Goal: Check status: Check status

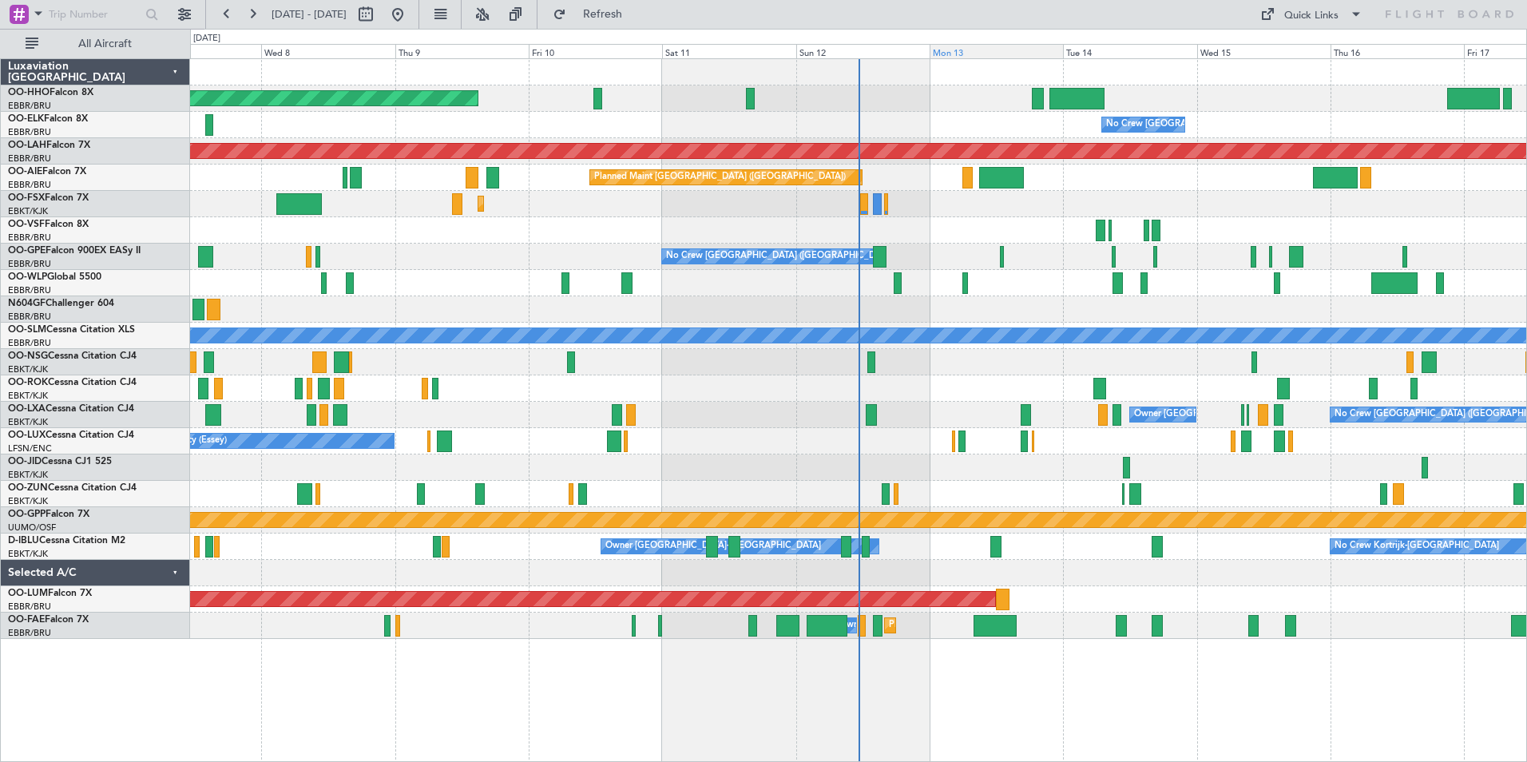
click at [997, 50] on div "Mon 13" at bounding box center [996, 51] width 133 height 14
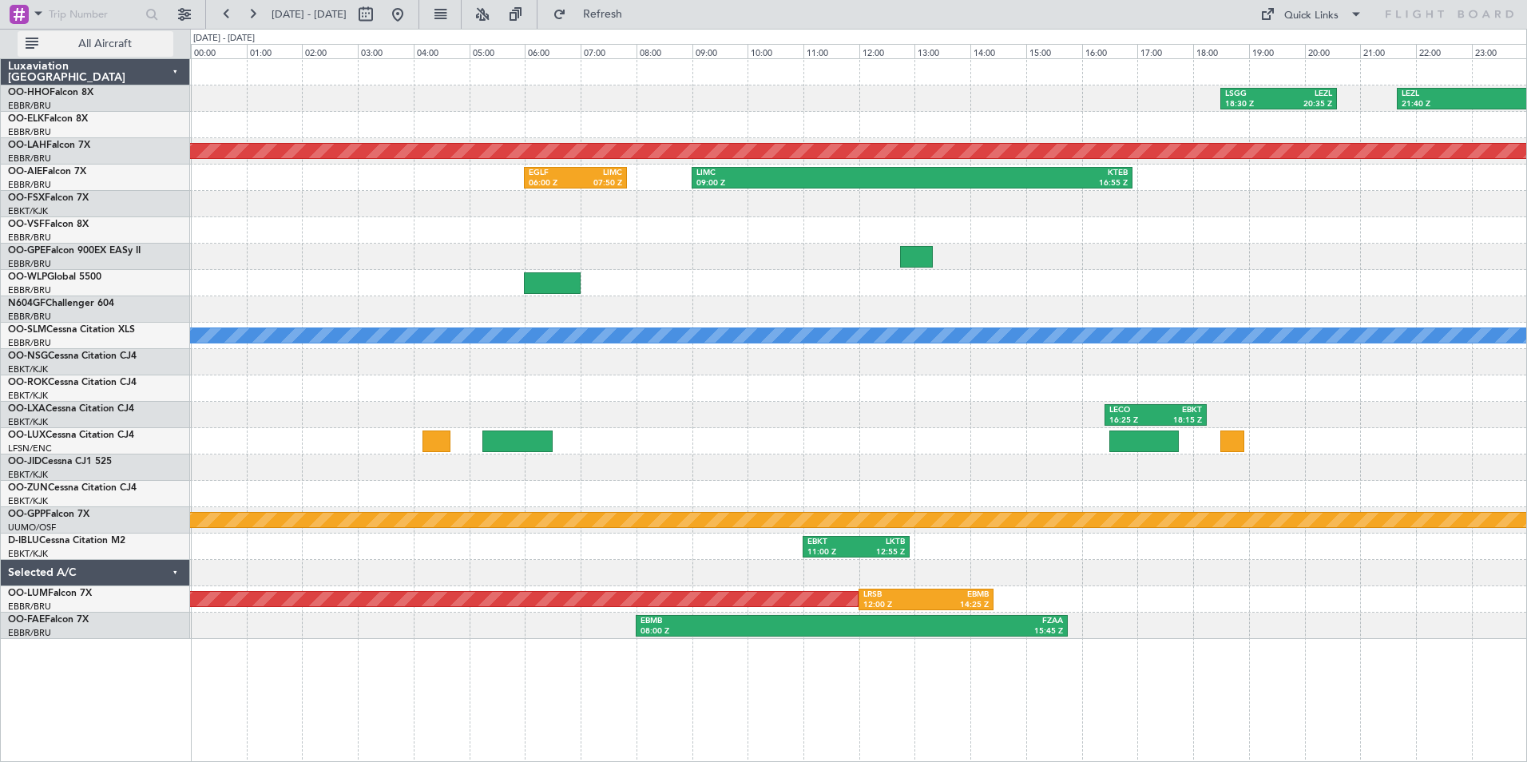
click at [106, 41] on span "All Aircraft" at bounding box center [105, 43] width 127 height 11
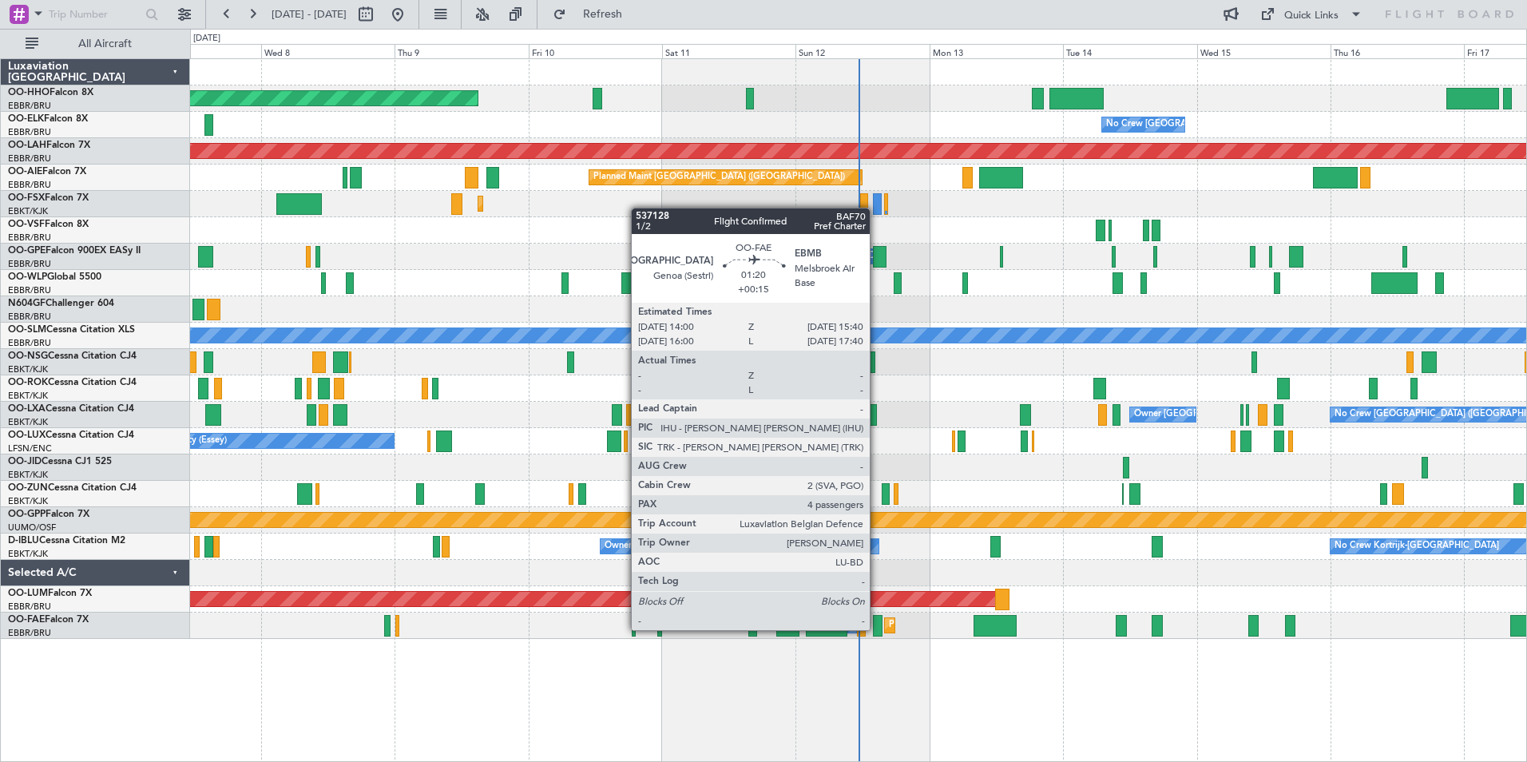
click at [877, 628] on div at bounding box center [878, 626] width 10 height 22
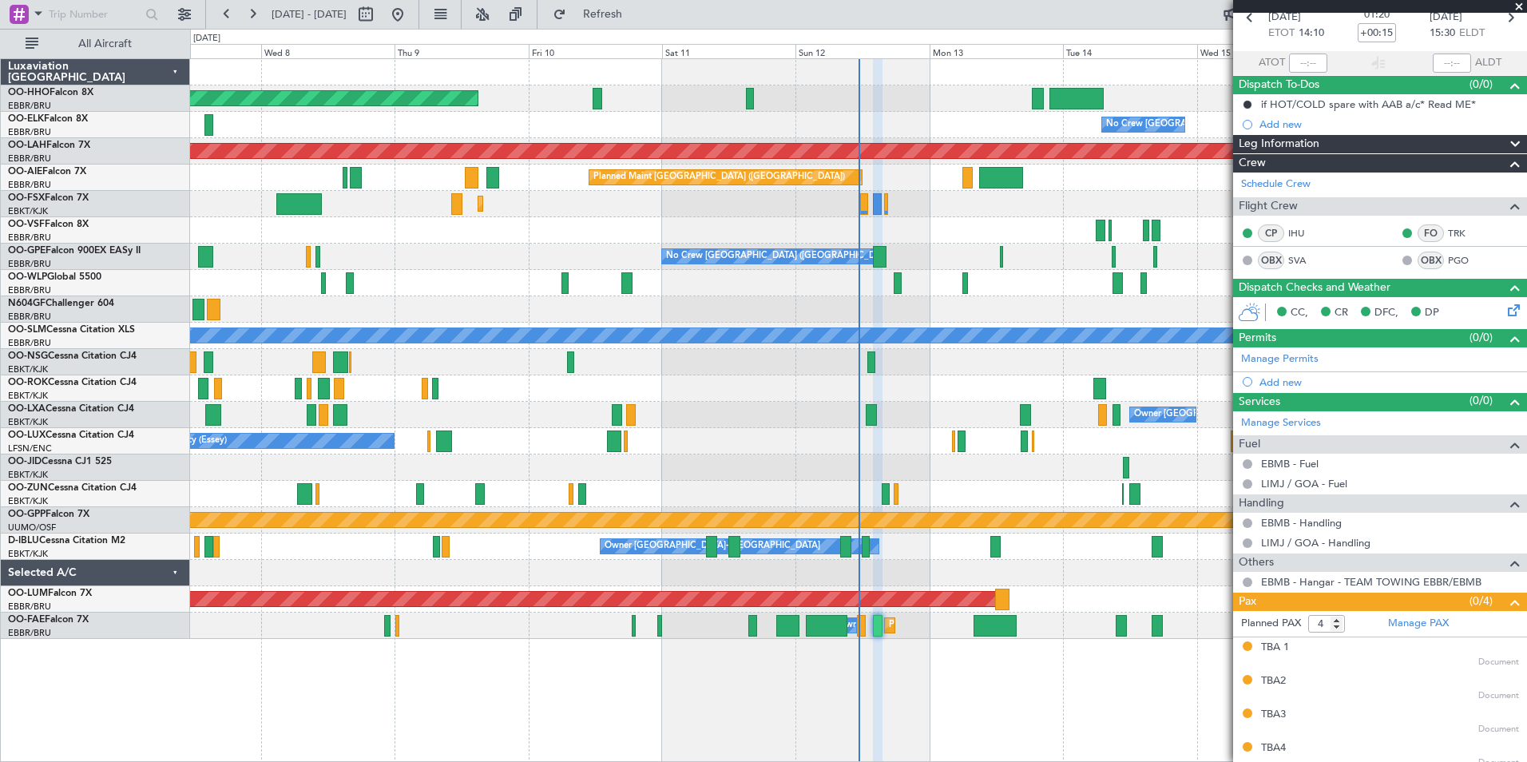
scroll to position [89, 0]
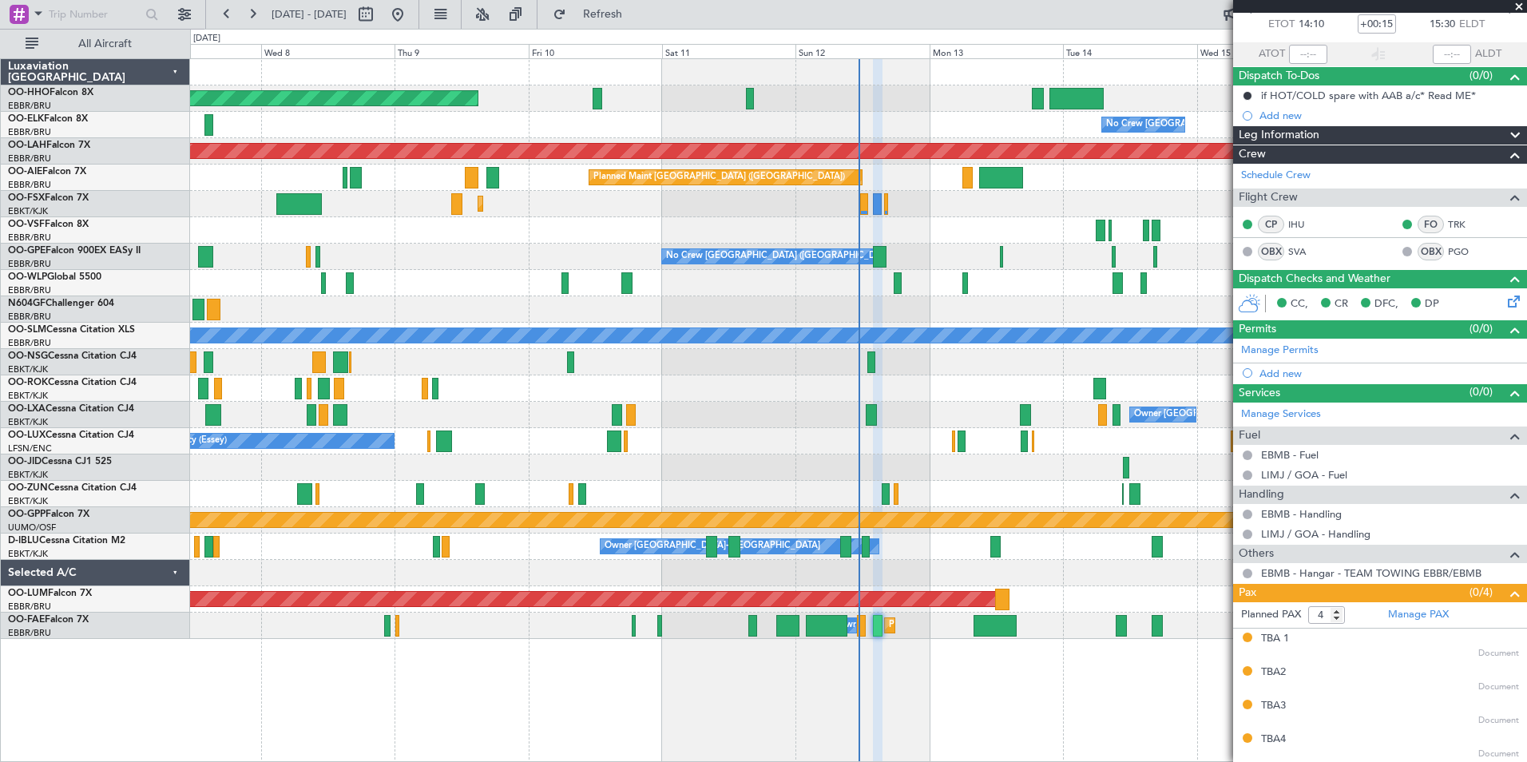
click at [1523, 6] on span at bounding box center [1519, 7] width 16 height 14
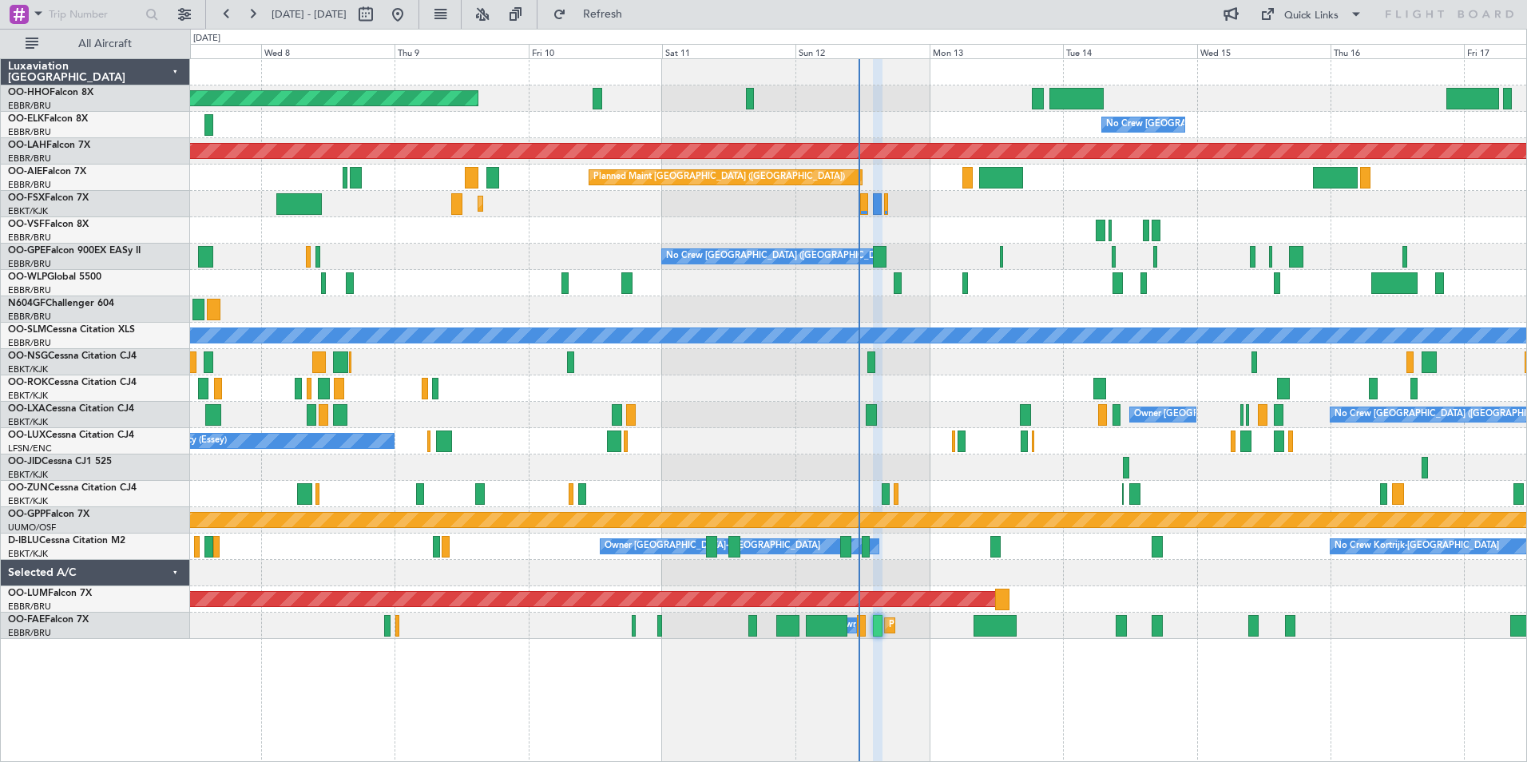
type input "0"
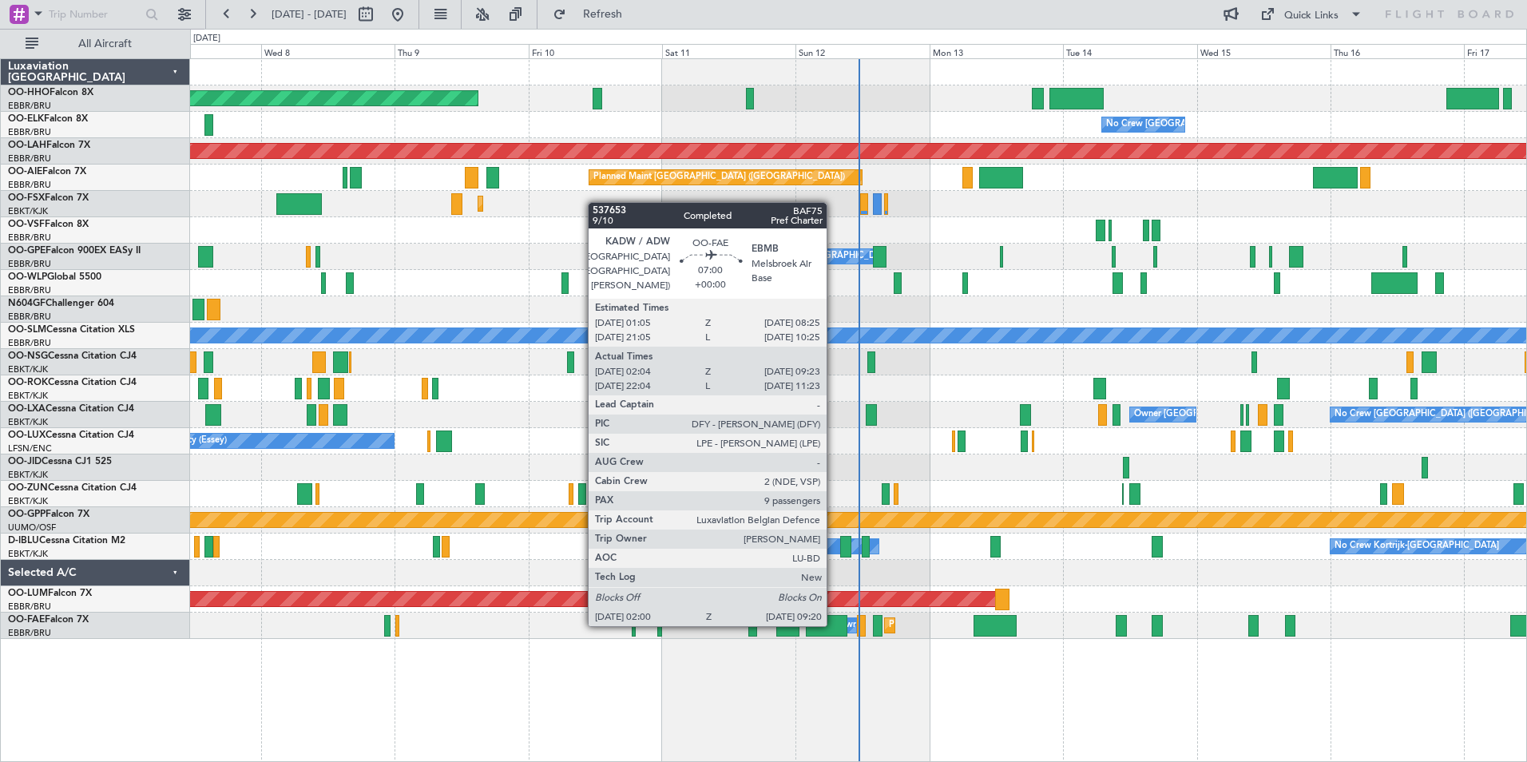
click at [834, 624] on div at bounding box center [827, 626] width 42 height 22
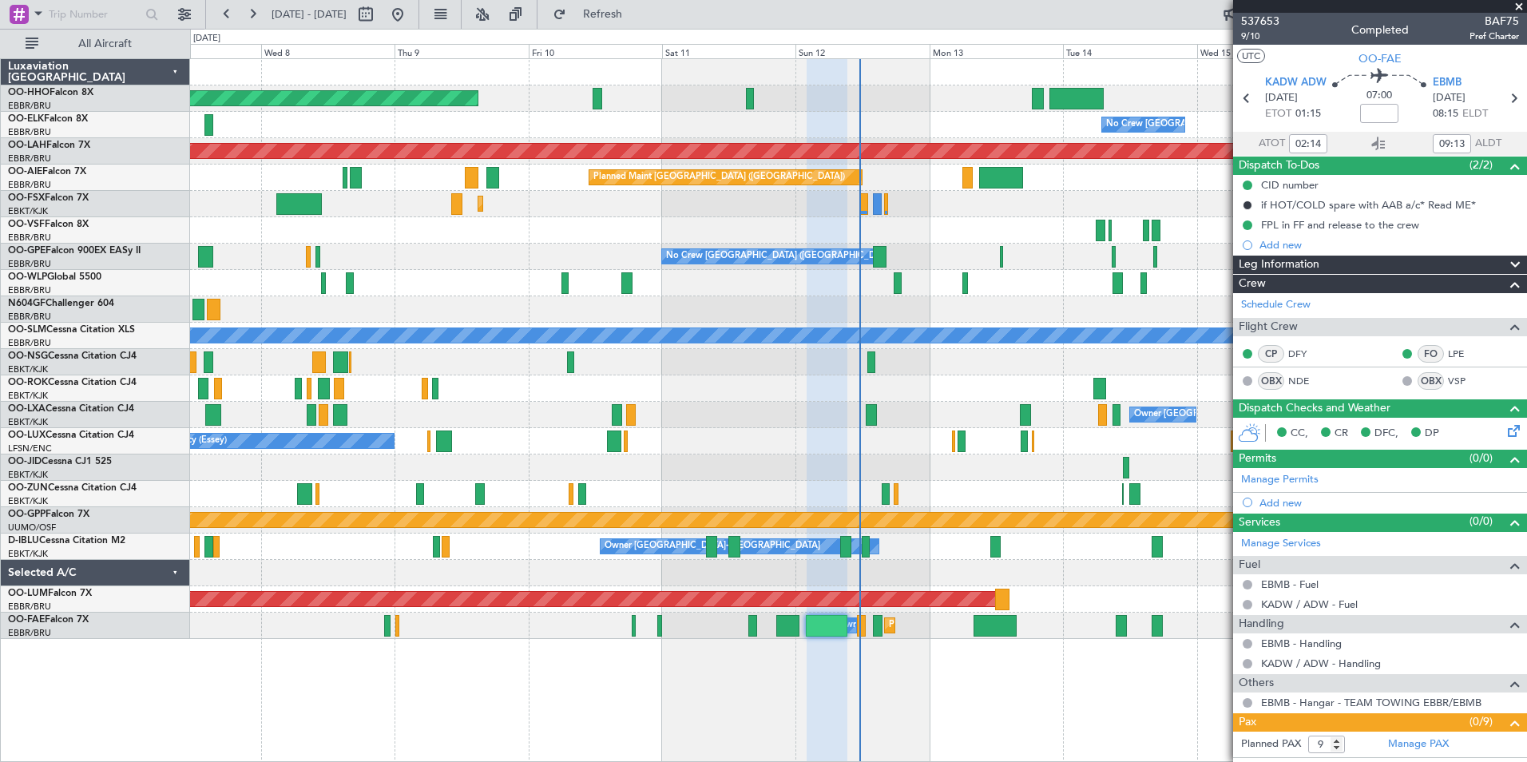
click at [1516, 2] on span at bounding box center [1519, 7] width 16 height 14
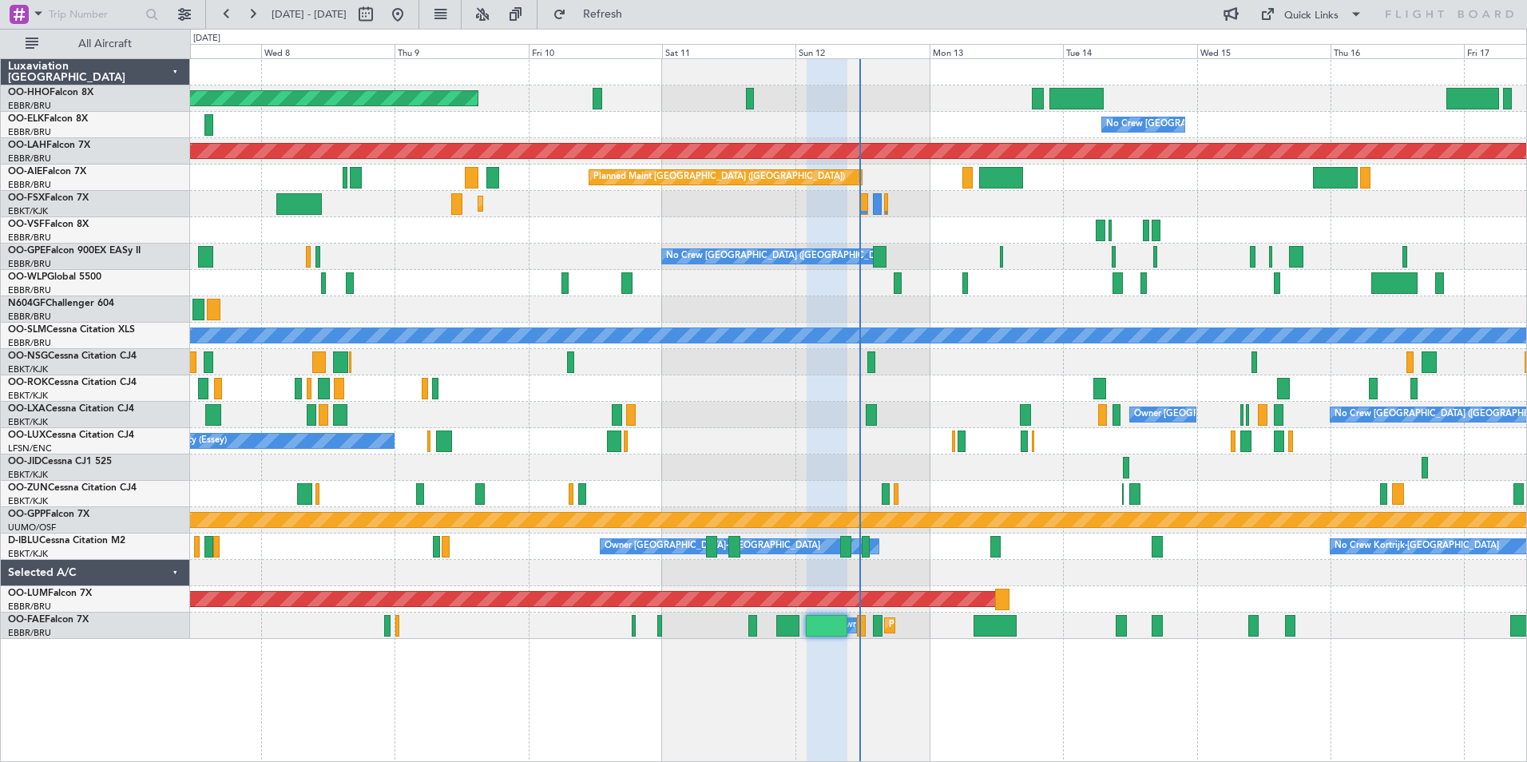
type input "0"
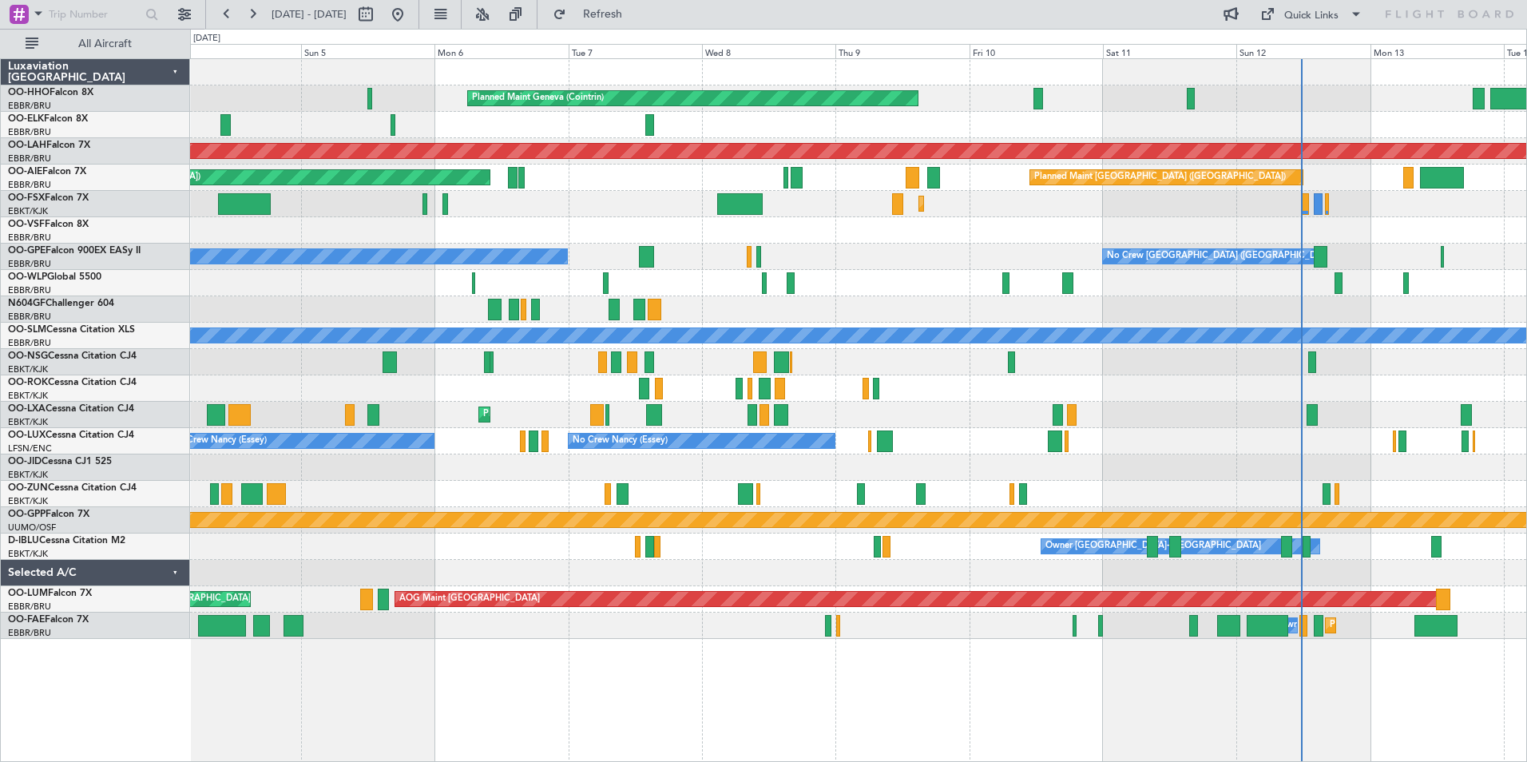
click at [1205, 704] on div "Planned Maint Geneva (Cointrin) No Crew Brussels (Brussels National) Planned Ma…" at bounding box center [858, 410] width 1337 height 704
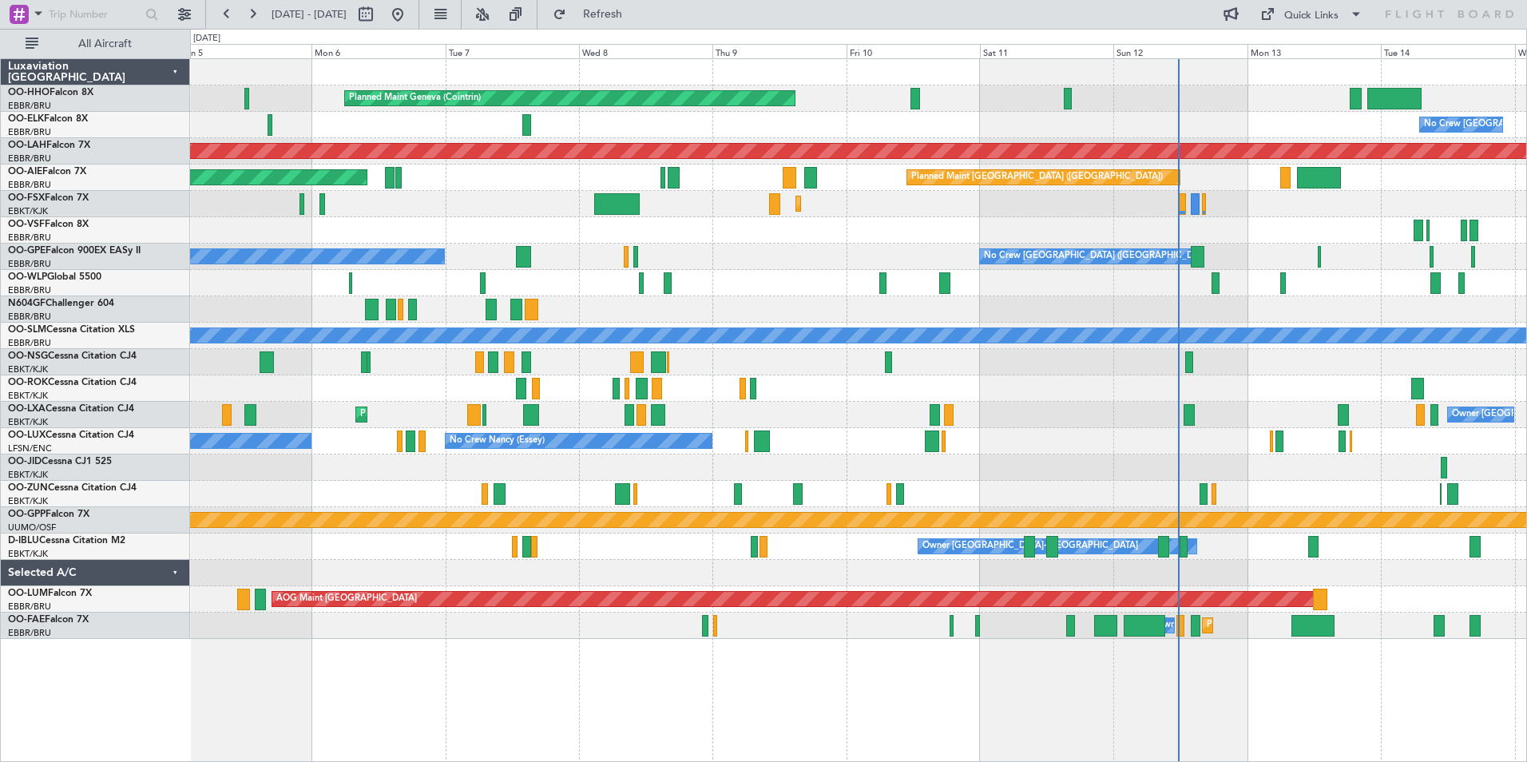
click at [409, 652] on div "Planned Maint Geneva (Cointrin) No Crew Brussels (Brussels National) Planned Ma…" at bounding box center [858, 410] width 1337 height 704
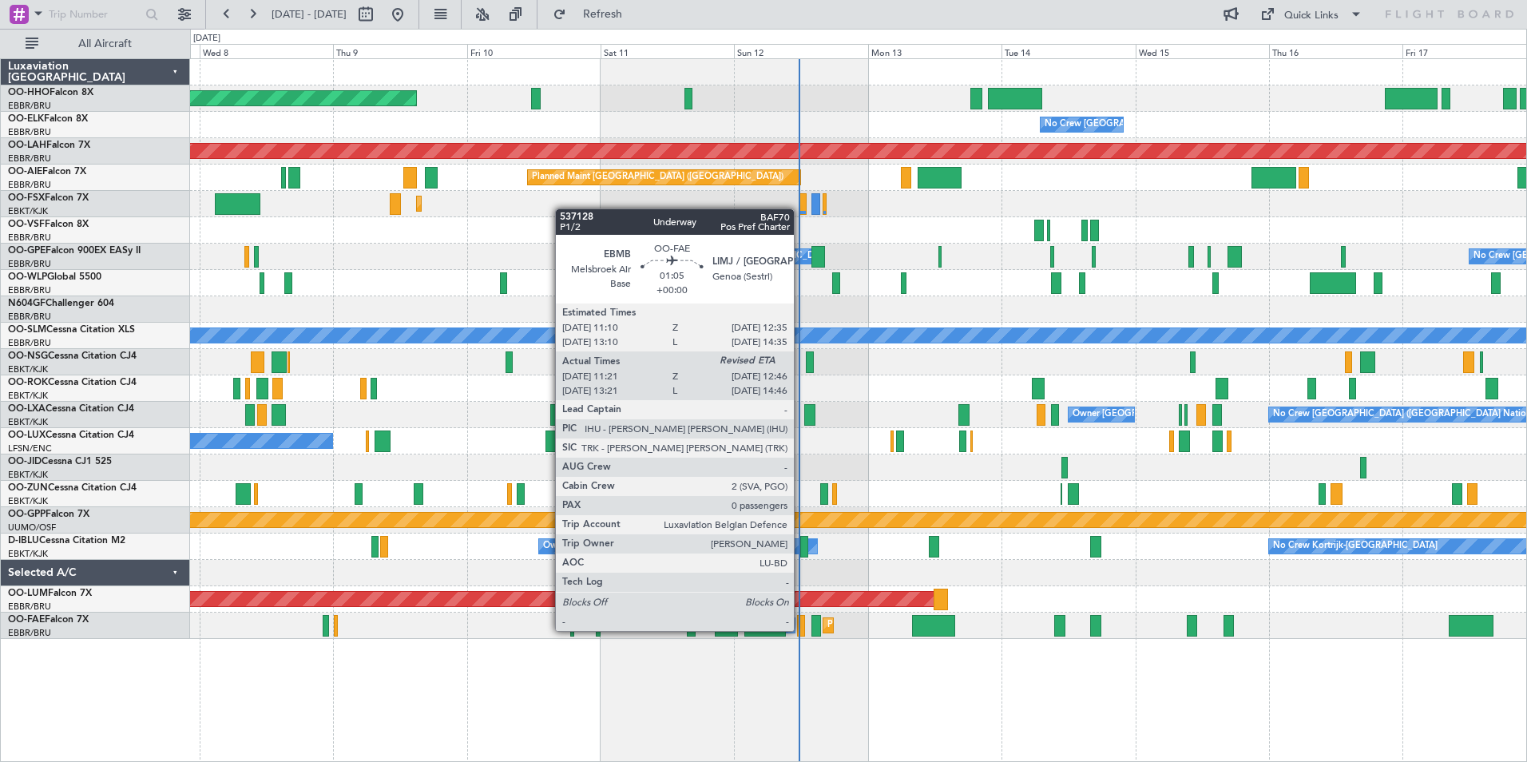
click at [801, 629] on div at bounding box center [801, 626] width 8 height 22
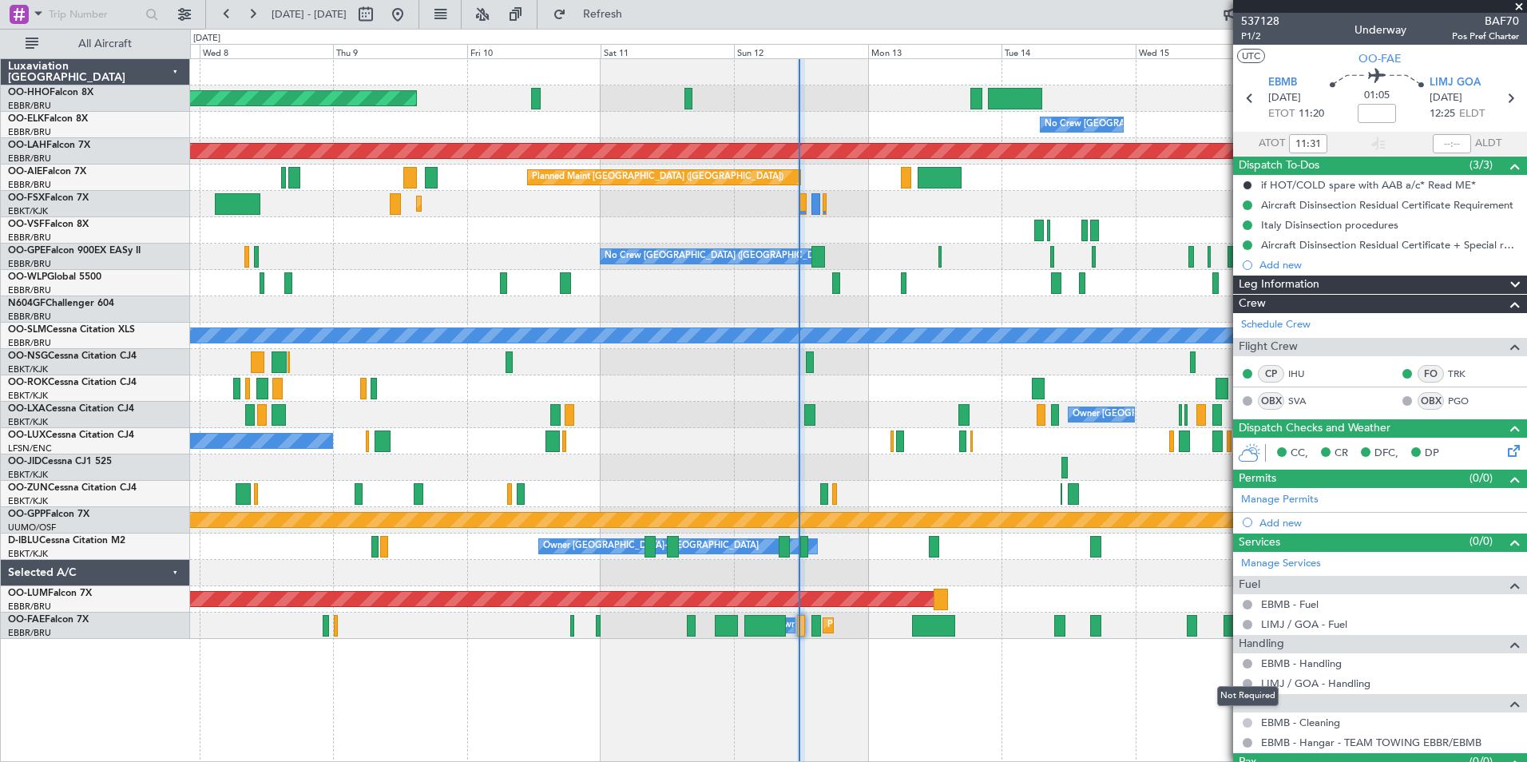
click at [1249, 726] on button at bounding box center [1248, 723] width 10 height 10
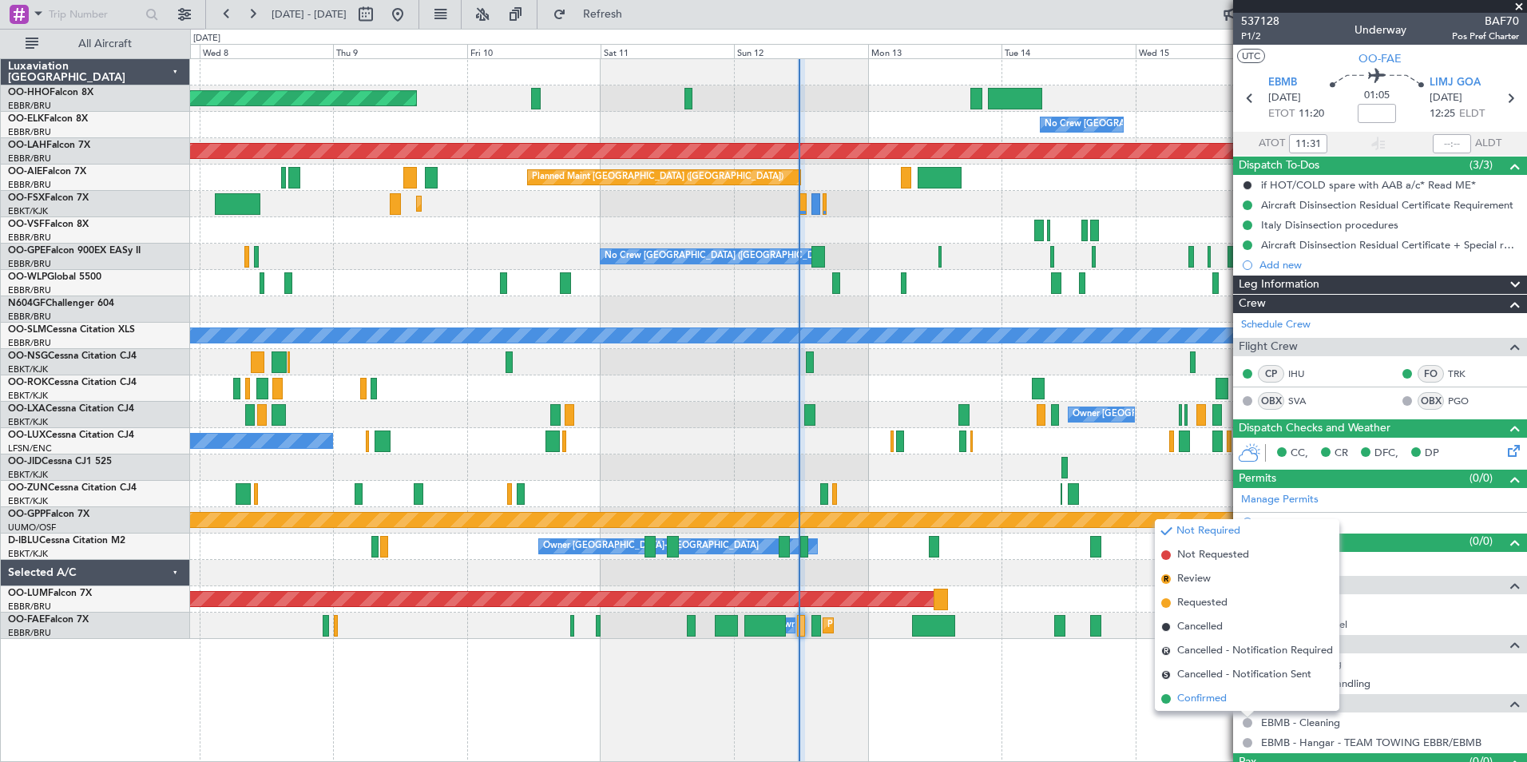
click at [1216, 698] on span "Confirmed" at bounding box center [1202, 699] width 50 height 16
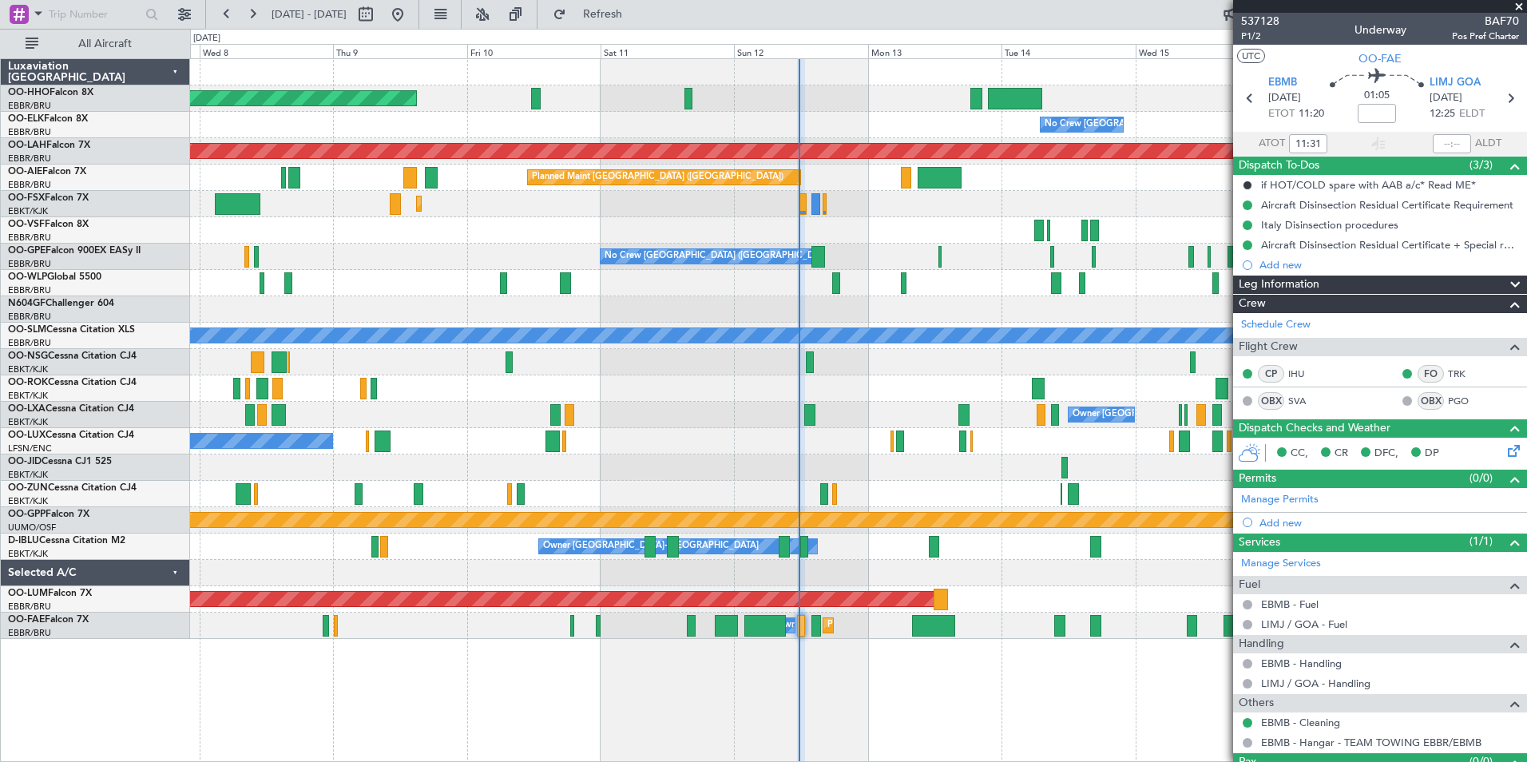
click at [1517, 5] on span at bounding box center [1519, 7] width 16 height 14
